Goal: Task Accomplishment & Management: Use online tool/utility

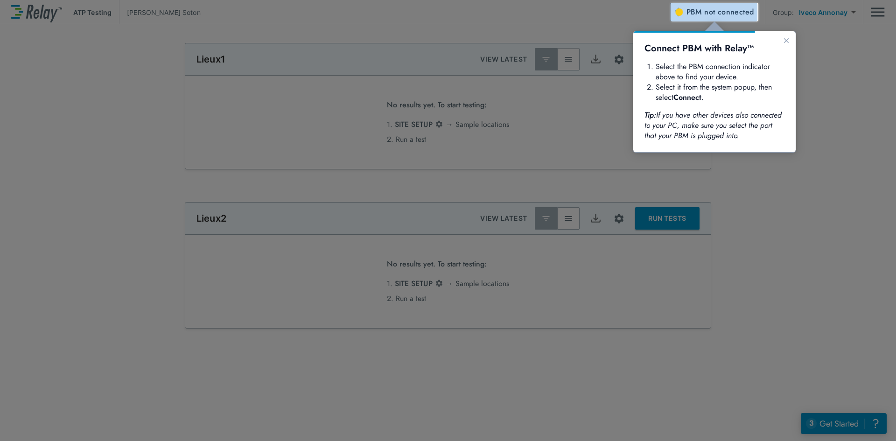
click at [704, 13] on span "PBM not connected" at bounding box center [721, 12] width 68 height 13
click at [711, 241] on div at bounding box center [783, 231] width 225 height 420
click at [836, 422] on div at bounding box center [783, 231] width 225 height 420
click at [141, 69] on div at bounding box center [335, 222] width 671 height 438
click at [694, 10] on span "PBM not connected" at bounding box center [721, 12] width 68 height 13
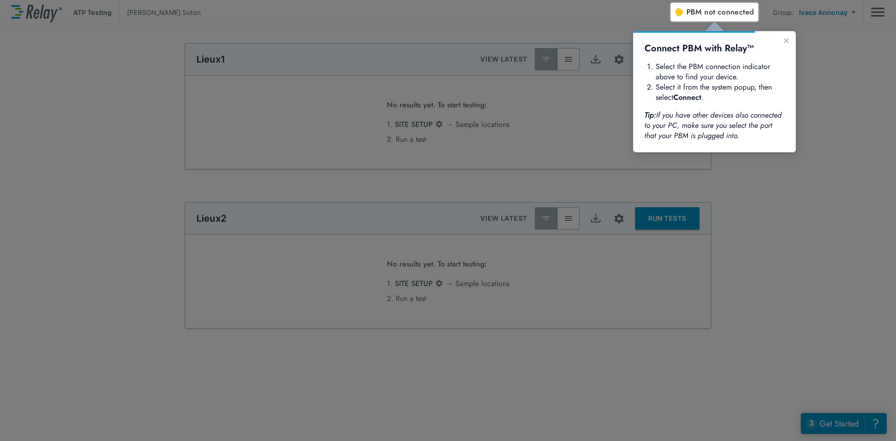
click at [695, 10] on span "PBM not connected" at bounding box center [721, 12] width 68 height 13
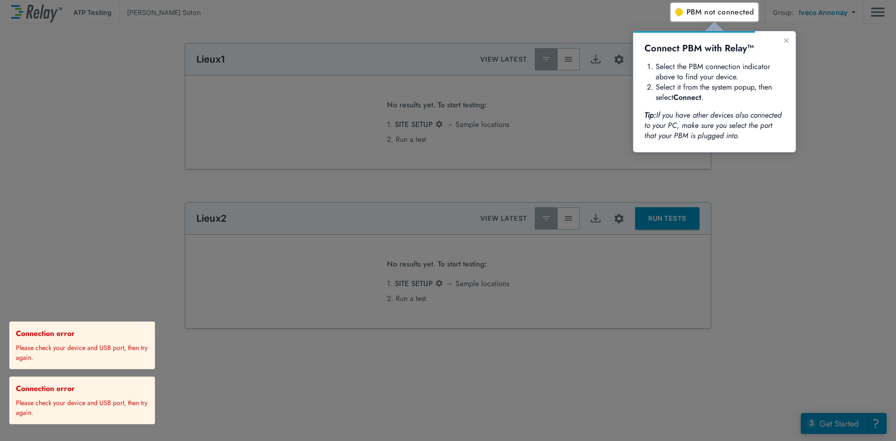
drag, startPoint x: 110, startPoint y: 402, endPoint x: 82, endPoint y: 402, distance: 28.0
click at [82, 402] on p "Please check your device and USB port, then try again." at bounding box center [83, 405] width 135 height 23
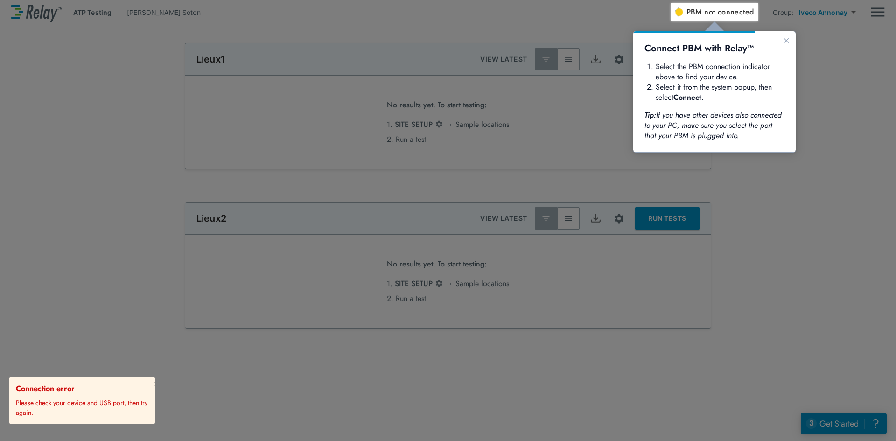
click at [97, 404] on p "Please check your device and USB port, then try again." at bounding box center [83, 405] width 135 height 23
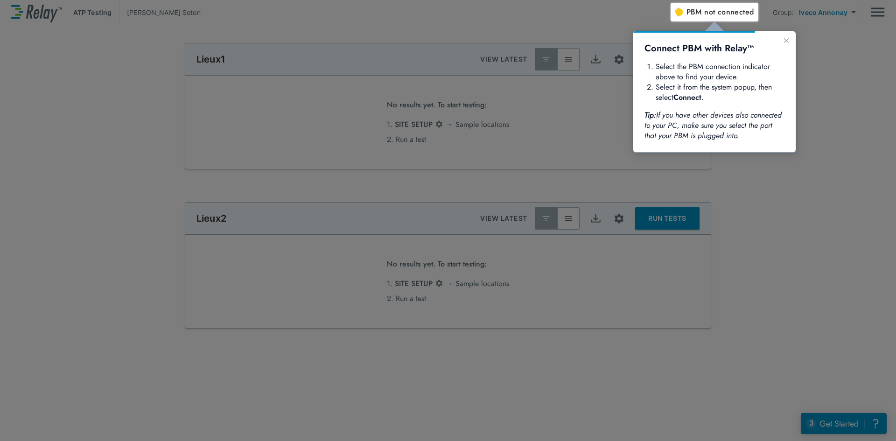
click at [94, 14] on div at bounding box center [335, 222] width 671 height 438
click at [878, 11] on div at bounding box center [827, 10] width 138 height 21
drag, startPoint x: 797, startPoint y: 112, endPoint x: 796, endPoint y: 106, distance: 6.7
click at [797, 108] on div at bounding box center [783, 231] width 225 height 420
click at [697, 33] on div "Connect PBM with Relay™ Select the PBM connection indicator above to find your …" at bounding box center [714, 91] width 162 height 121
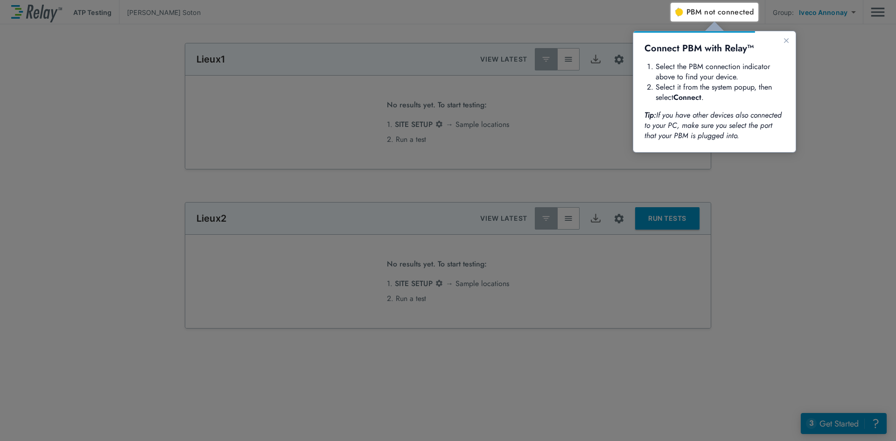
click at [846, 423] on div at bounding box center [783, 231] width 225 height 420
click at [685, 50] on h1 "Connect PBM with Relay™" at bounding box center [715, 48] width 140 height 12
click at [690, 50] on h1 "Connect PBM with Relay™" at bounding box center [715, 48] width 140 height 12
